Goal: Task Accomplishment & Management: Use online tool/utility

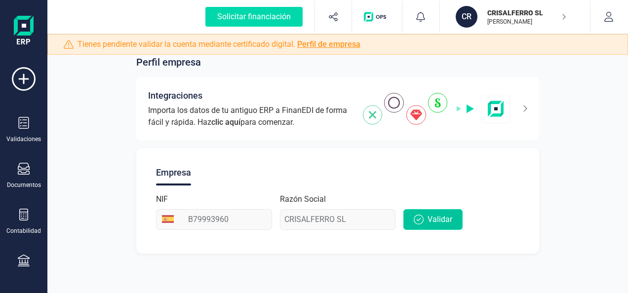
click at [435, 217] on span "Validar" at bounding box center [439, 220] width 25 height 12
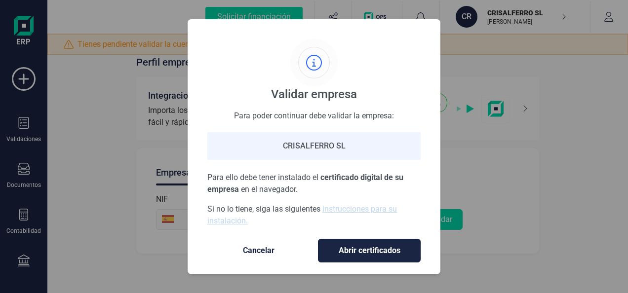
click at [355, 254] on span "Abrir certificados" at bounding box center [369, 251] width 82 height 12
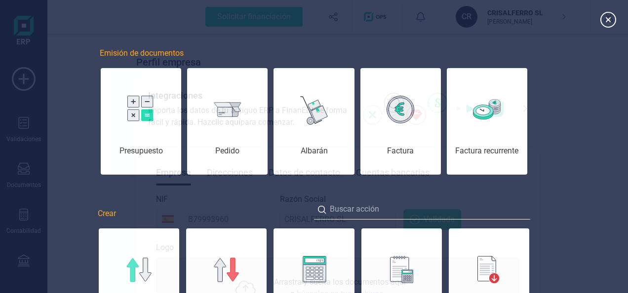
scroll to position [99, 0]
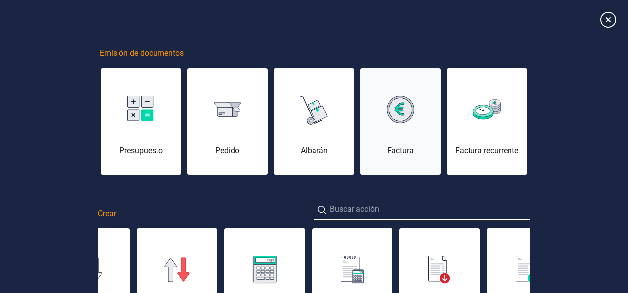
click at [410, 120] on img at bounding box center [400, 110] width 28 height 28
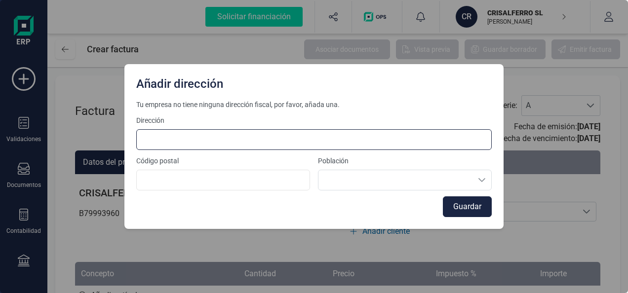
click at [186, 135] on input at bounding box center [313, 139] width 355 height 21
type input "AVDA. VALGRANDE 18"
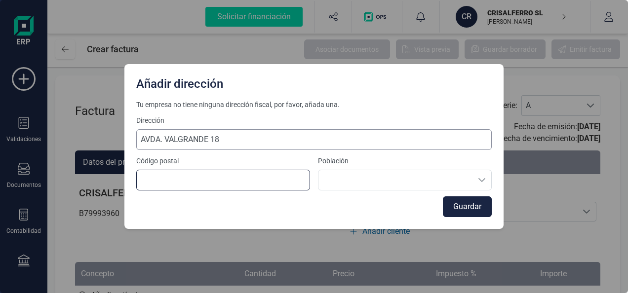
type input "28100"
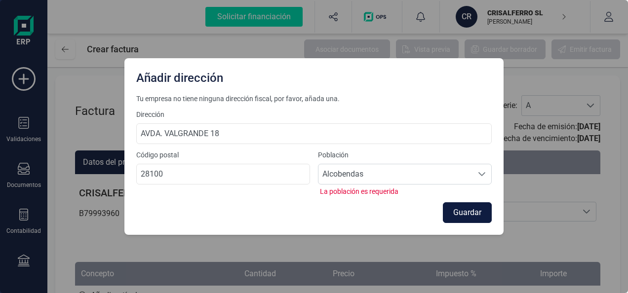
click at [459, 213] on button "Guardar" at bounding box center [467, 212] width 49 height 21
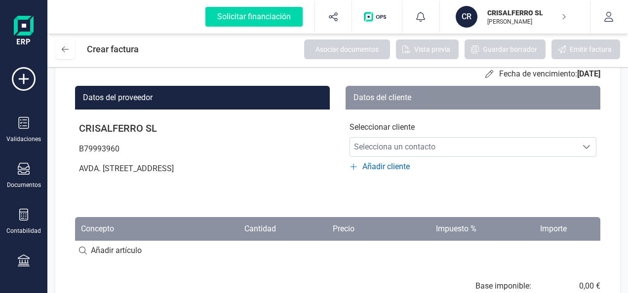
scroll to position [49, 0]
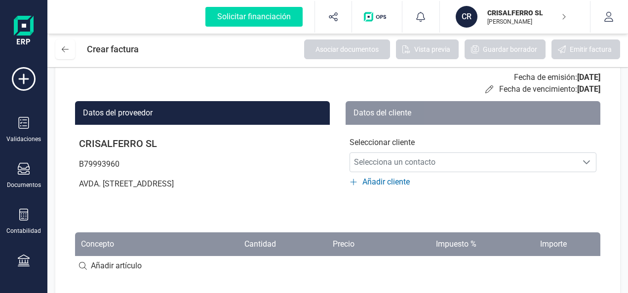
click at [397, 178] on span "Añadir cliente" at bounding box center [385, 182] width 47 height 12
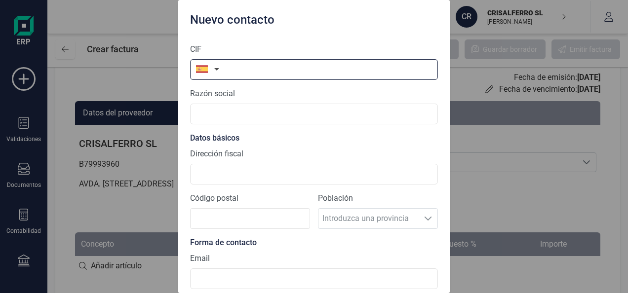
click at [243, 70] on input "text" at bounding box center [314, 69] width 248 height 21
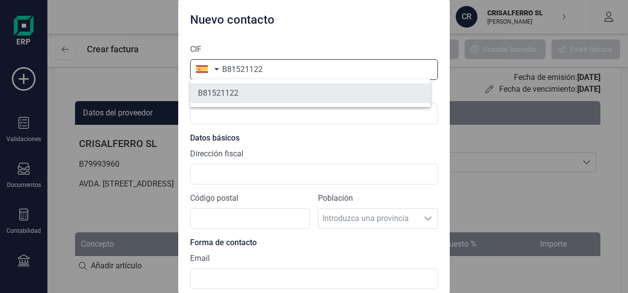
type input "B81521122"
click at [238, 92] on li "B81521122" at bounding box center [310, 93] width 240 height 20
type input "FERROVID SL"
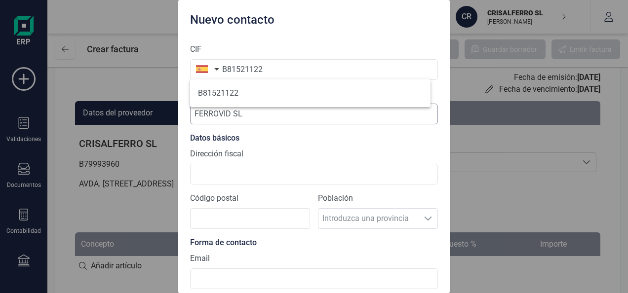
scroll to position [0, 0]
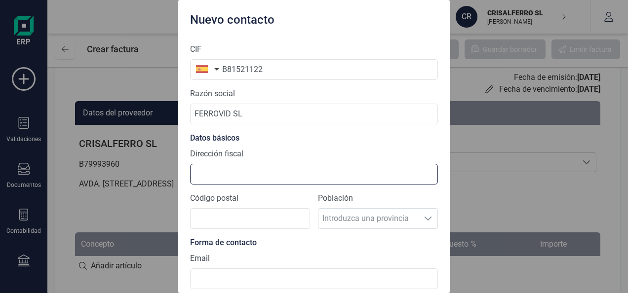
click at [237, 173] on input "Dirección fiscal" at bounding box center [314, 174] width 248 height 21
type input "AVDA. VALGRANDE 18"
type input "28100"
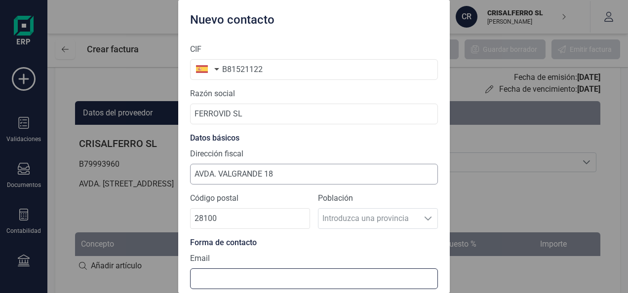
type input "olgaferrovid@yahoo.es"
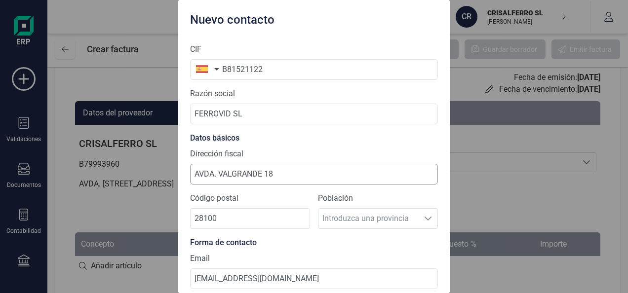
type input "678504665"
type input "AVDA. ERMITA 2"
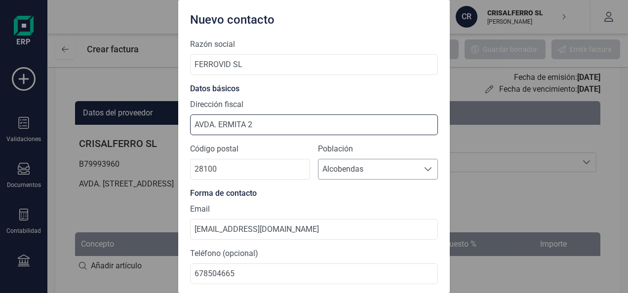
scroll to position [94, 0]
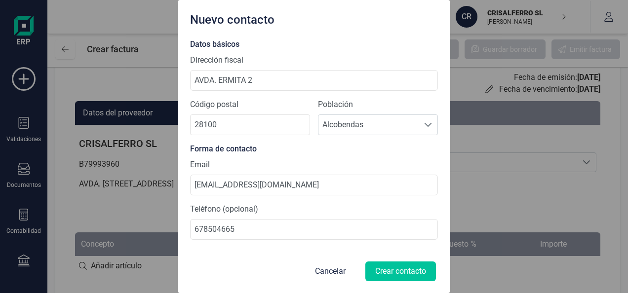
click at [399, 272] on button "Crear contacto" at bounding box center [400, 272] width 71 height 20
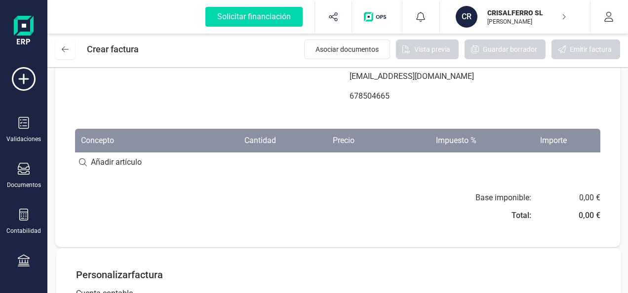
scroll to position [197, 0]
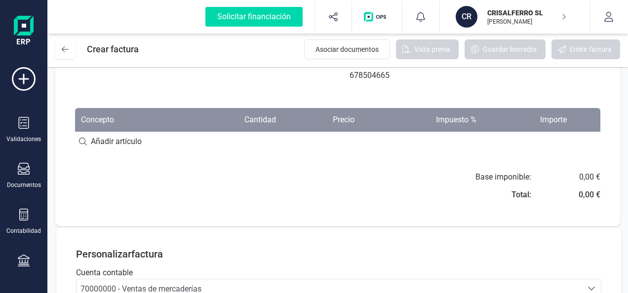
click at [103, 138] on input at bounding box center [337, 142] width 525 height 20
click at [231, 145] on input at bounding box center [337, 142] width 525 height 20
click at [262, 145] on input at bounding box center [337, 142] width 525 height 20
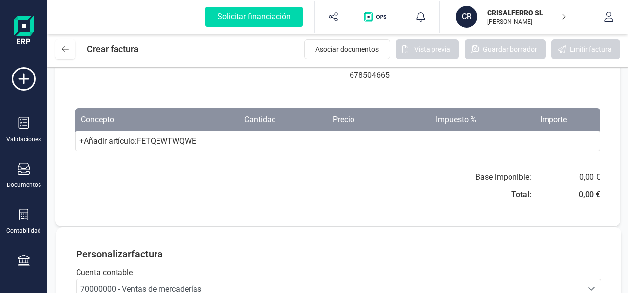
type input "FETQEWTWQWE"
click at [255, 140] on div "+ Añadir artículo : FETQEWTWQWE" at bounding box center [337, 141] width 525 height 21
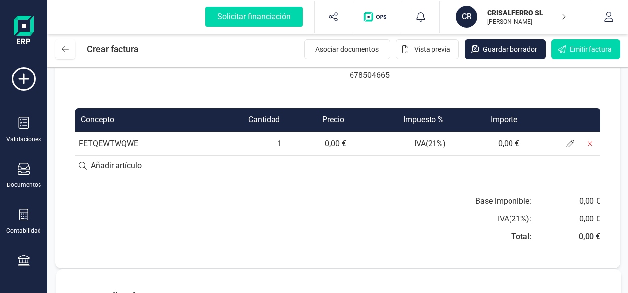
click at [256, 153] on td "1" at bounding box center [244, 144] width 83 height 24
click at [508, 148] on td "0,00 €" at bounding box center [487, 144] width 74 height 24
click at [517, 142] on td "0,00 €" at bounding box center [487, 144] width 74 height 24
click at [334, 140] on td "0,00 €" at bounding box center [318, 144] width 64 height 24
click at [569, 140] on icon at bounding box center [570, 144] width 8 height 8
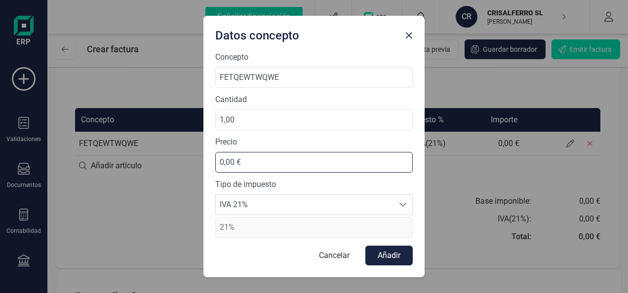
click at [243, 162] on input "0,00 €" at bounding box center [313, 162] width 197 height 21
type input "100,00 €"
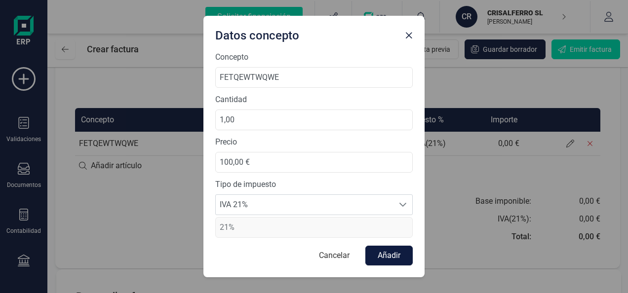
click at [388, 251] on button "Añadir" at bounding box center [388, 256] width 47 height 20
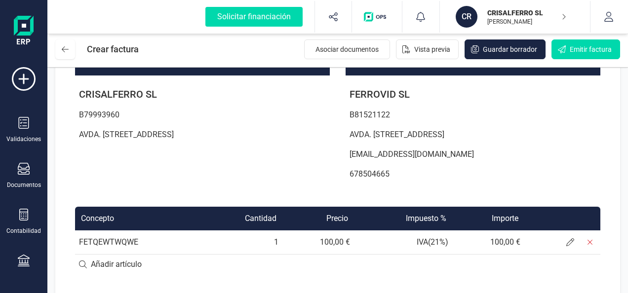
scroll to position [0, 0]
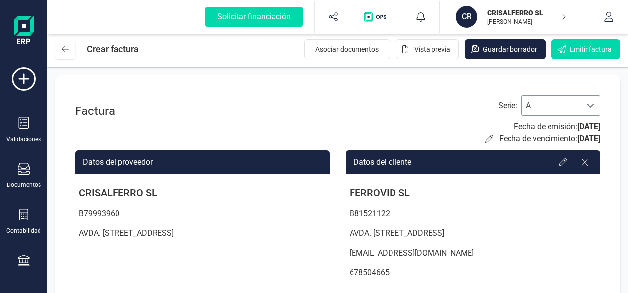
click at [590, 106] on span at bounding box center [590, 106] width 8 height 8
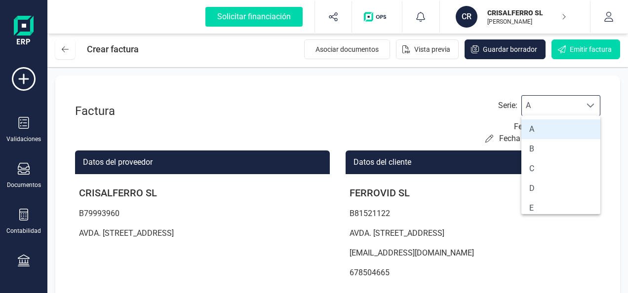
scroll to position [6, 43]
click at [546, 129] on li "A" at bounding box center [560, 129] width 79 height 20
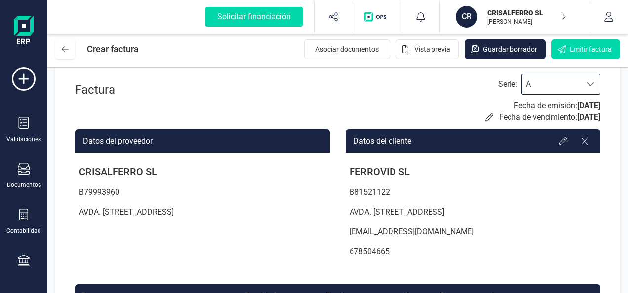
scroll to position [0, 0]
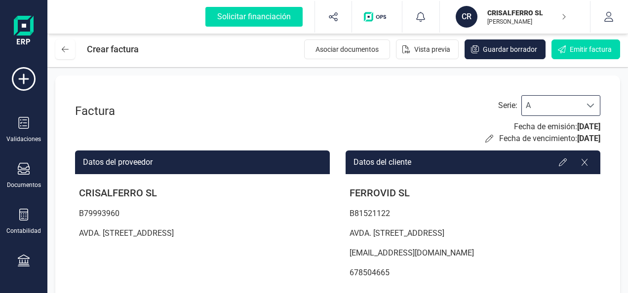
click at [594, 105] on span at bounding box center [590, 106] width 8 height 8
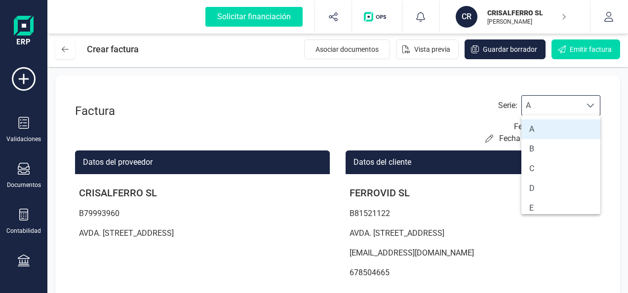
click at [572, 131] on li "A" at bounding box center [560, 129] width 79 height 20
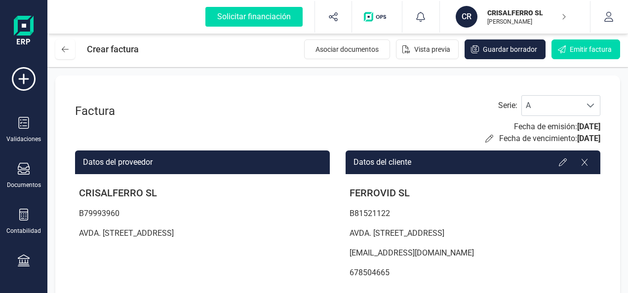
click at [567, 118] on div "Serie : A A Fecha de emisión: 05/09/2025 Fecha de vencimiento: 05/09/2025" at bounding box center [542, 119] width 115 height 49
click at [435, 48] on span "Vista previa" at bounding box center [432, 49] width 36 height 10
click at [66, 50] on icon at bounding box center [65, 49] width 7 height 8
